Goal: Find specific page/section: Find specific page/section

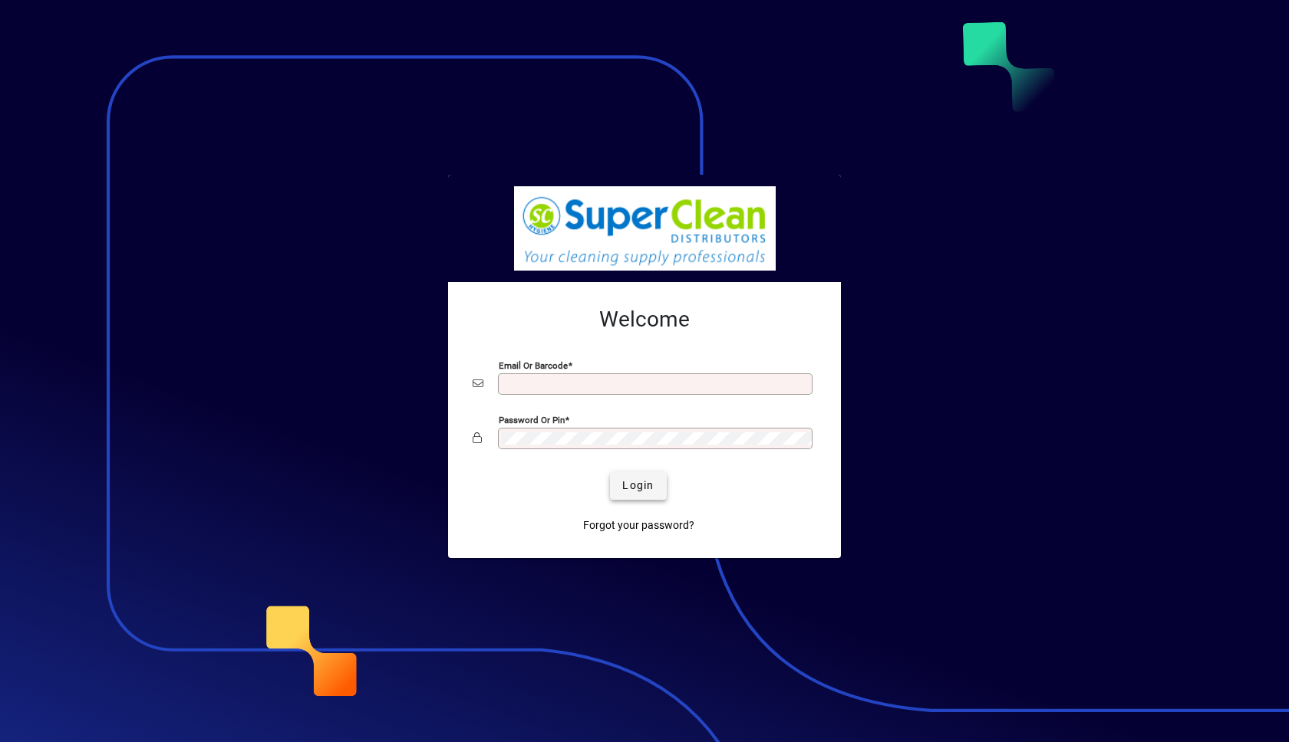
type input "**********"
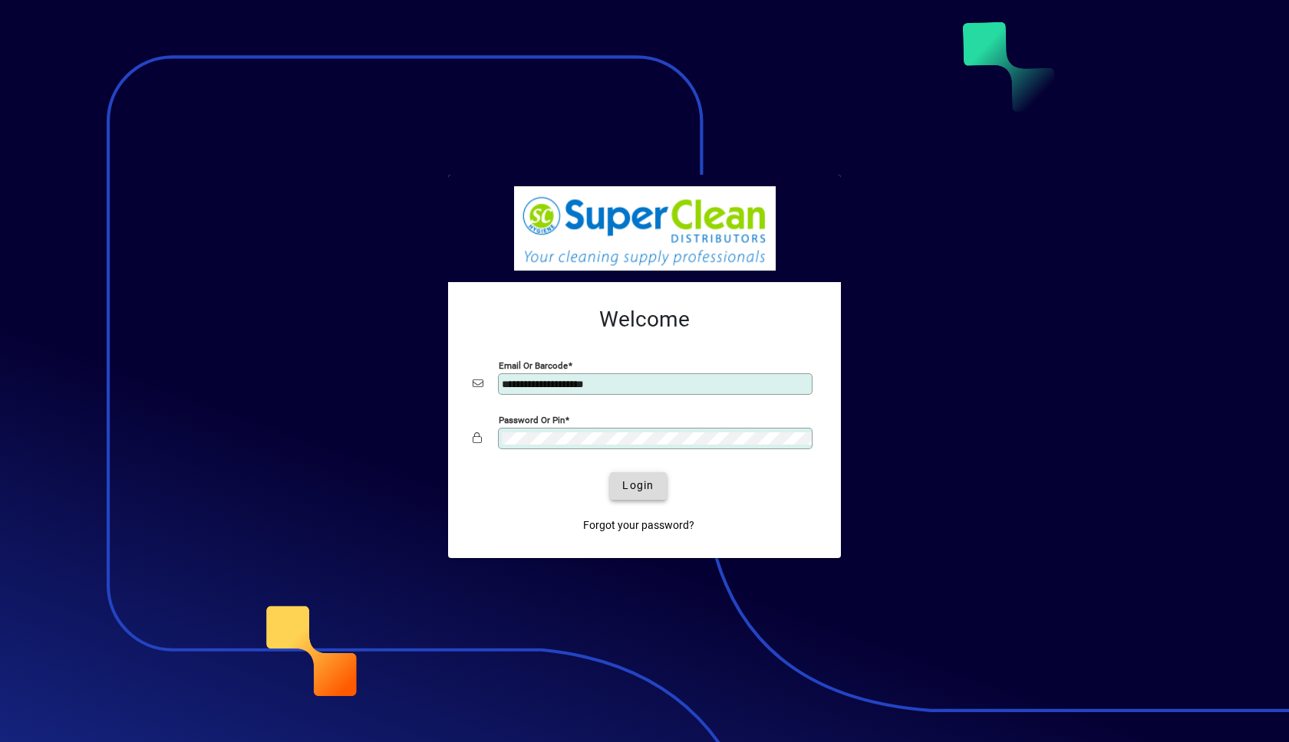
click at [631, 489] on span "Login" at bounding box center [637, 486] width 31 height 16
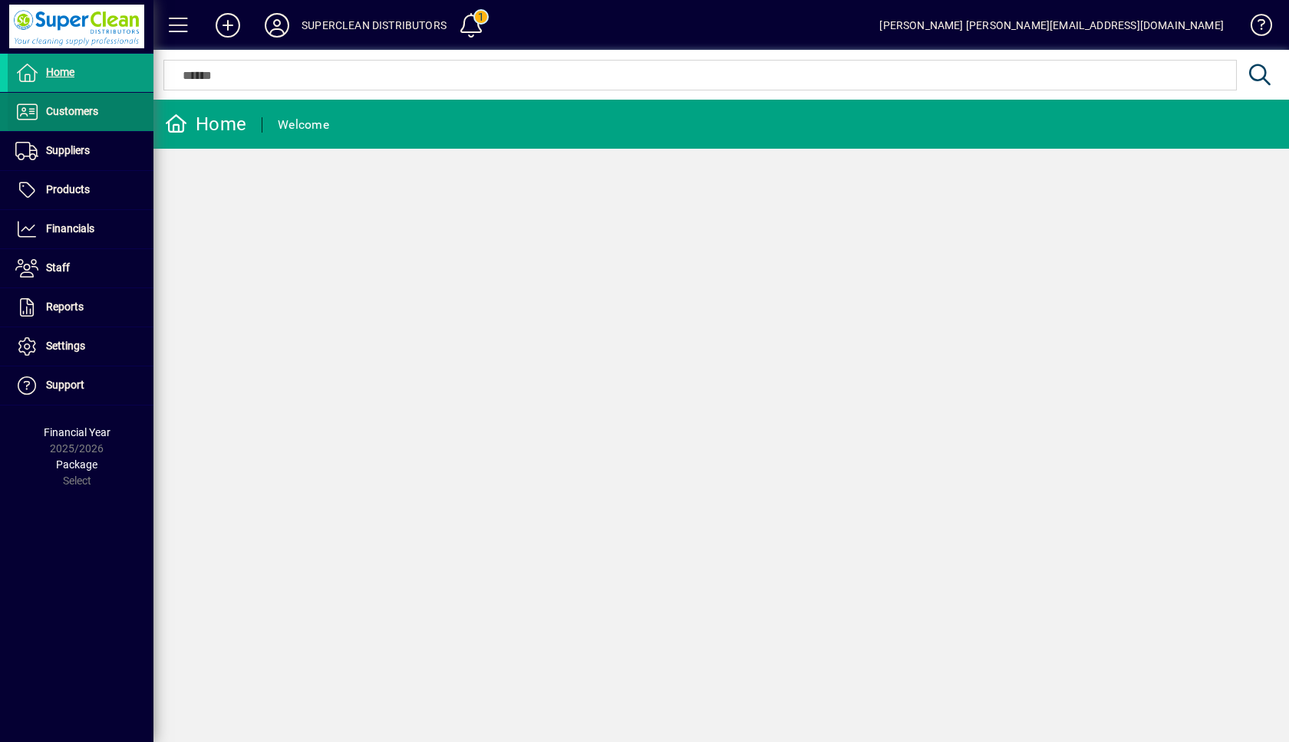
click at [40, 97] on span at bounding box center [81, 112] width 146 height 37
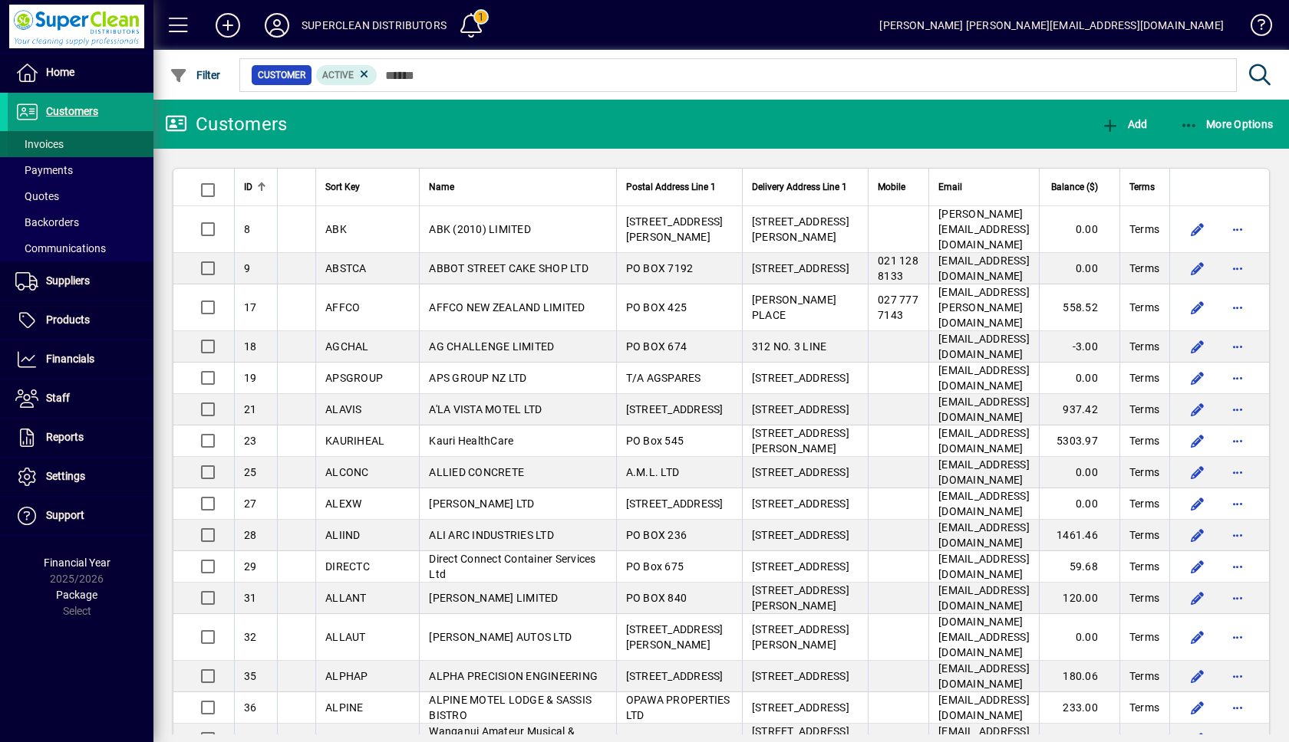
click at [43, 146] on span "Invoices" at bounding box center [39, 144] width 48 height 12
